Goal: Task Accomplishment & Management: Manage account settings

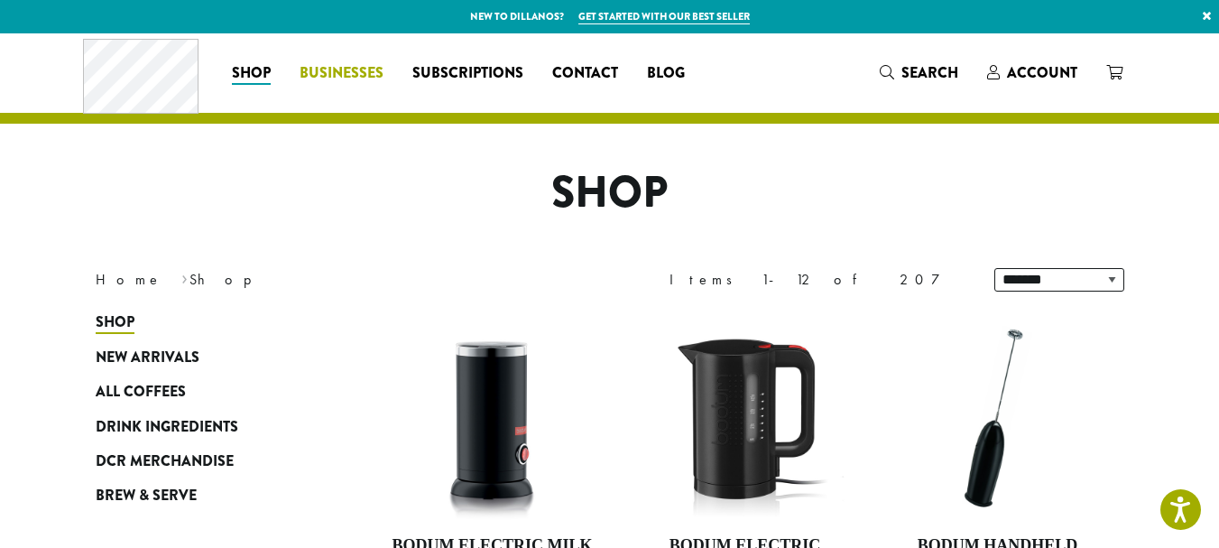
click at [343, 74] on span "Businesses" at bounding box center [341, 73] width 84 height 23
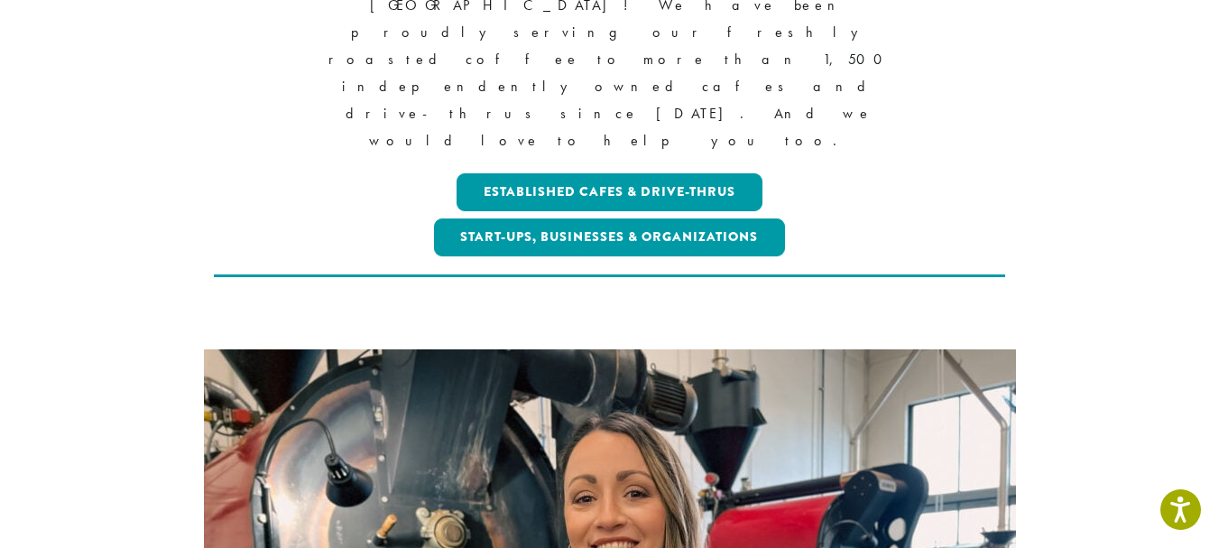
scroll to position [451, 0]
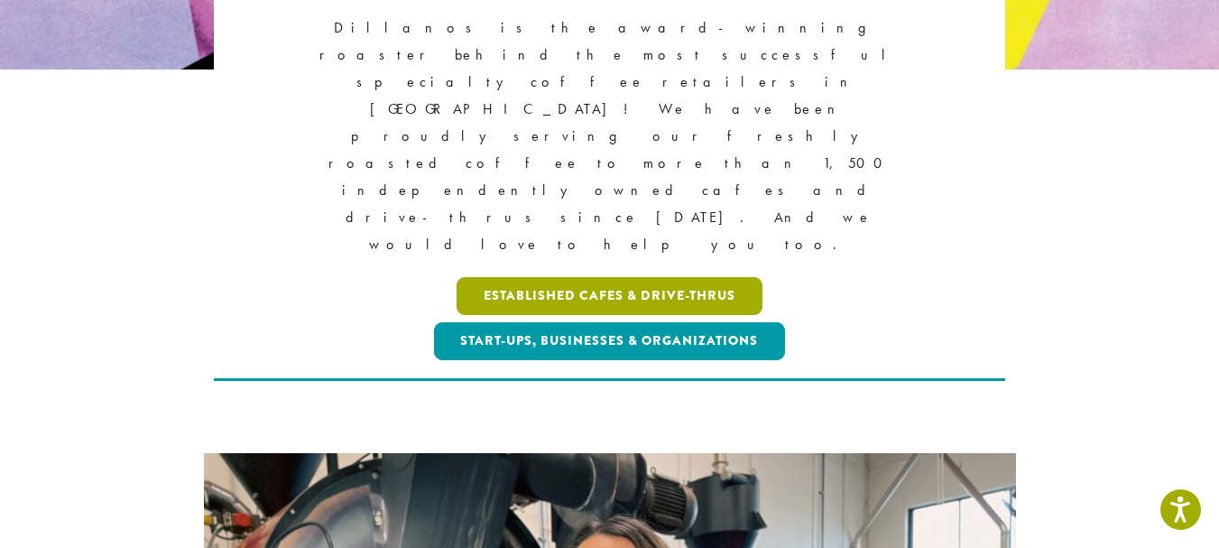
click at [676, 277] on link "Established Cafes & Drive-Thrus" at bounding box center [609, 296] width 306 height 38
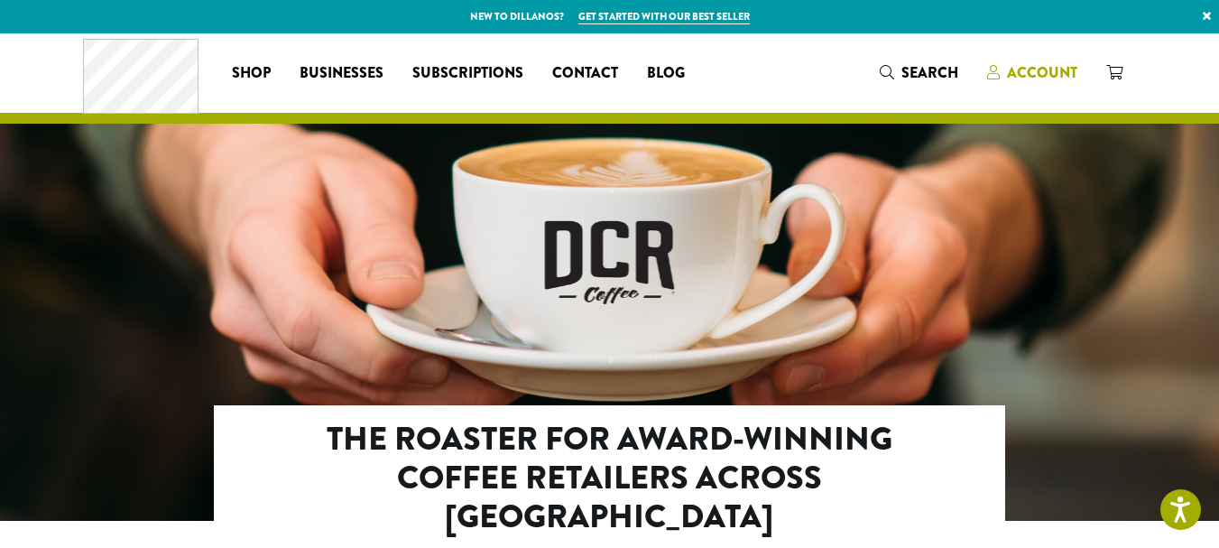
click at [1041, 68] on span "Account" at bounding box center [1042, 72] width 70 height 21
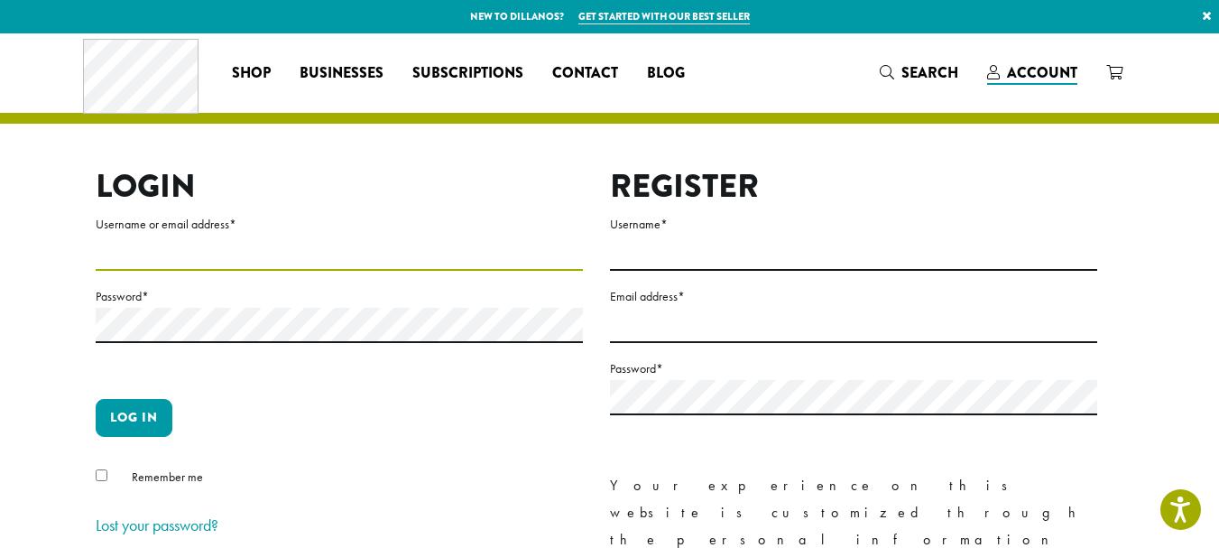
click at [413, 242] on input "Username or email address *" at bounding box center [339, 252] width 487 height 35
type input "**********"
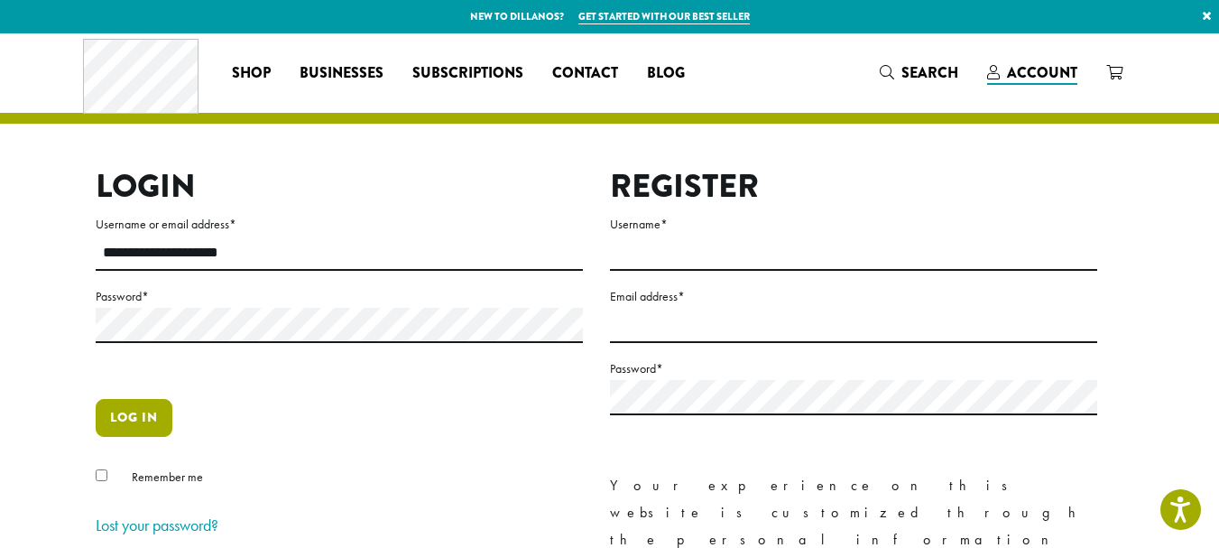
click at [131, 416] on button "Log in" at bounding box center [134, 418] width 77 height 38
